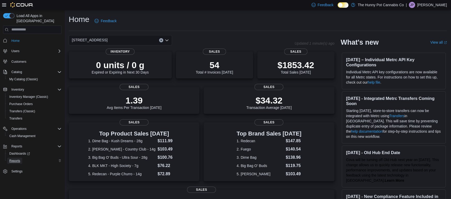
click at [18, 159] on span "Reports" at bounding box center [14, 161] width 11 height 4
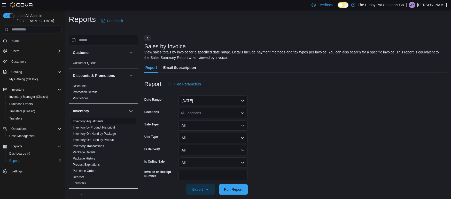
scroll to position [6, 0]
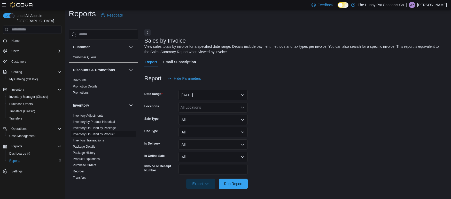
click at [96, 133] on link "Inventory On Hand by Product" at bounding box center [94, 134] width 42 height 4
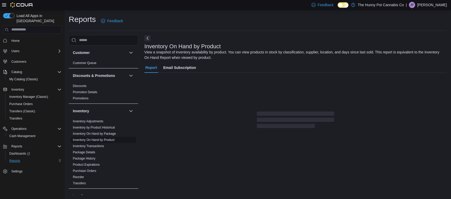
scroll to position [9, 0]
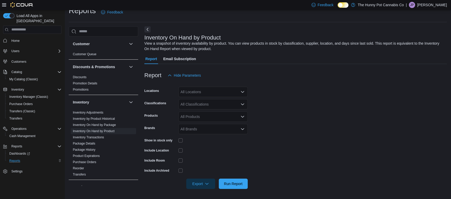
click at [207, 93] on div "All Locations" at bounding box center [212, 92] width 69 height 10
type input "***"
click at [205, 100] on span "[STREET_ADDRESS]" at bounding box center [207, 100] width 36 height 5
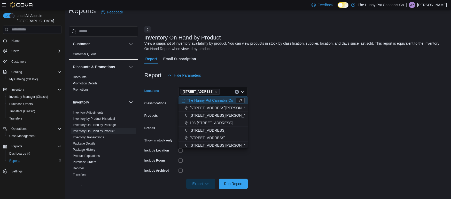
click at [297, 93] on form "Locations [STREET_ADDRESS][PERSON_NAME] Selected. 145 Silver Reign Dr. Press Ba…" at bounding box center [295, 135] width 302 height 108
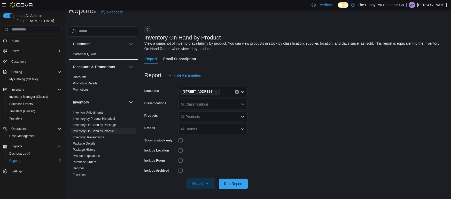
click at [201, 186] on span "Export" at bounding box center [200, 183] width 23 height 10
click at [208, 152] on span "Export to Excel" at bounding box center [201, 152] width 23 height 4
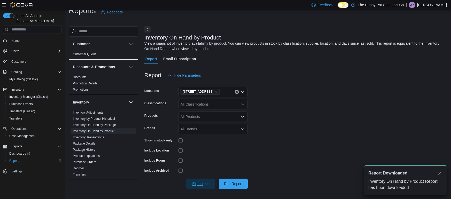
scroll to position [0, 0]
